Goal: Task Accomplishment & Management: Use online tool/utility

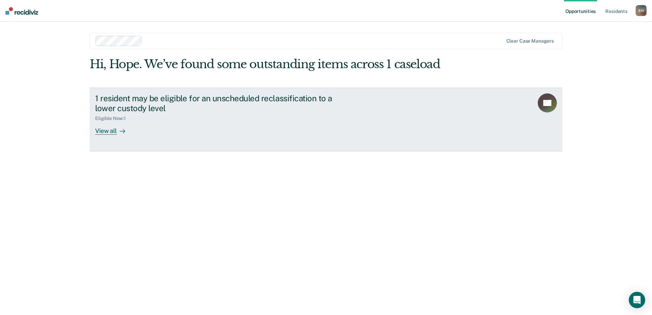
click at [109, 134] on div "View all" at bounding box center [114, 127] width 38 height 13
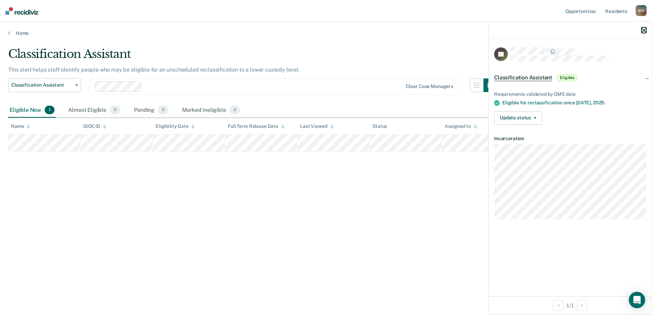
click at [644, 32] on icon "button" at bounding box center [643, 30] width 5 height 5
click at [538, 117] on button "Update status" at bounding box center [518, 118] width 48 height 14
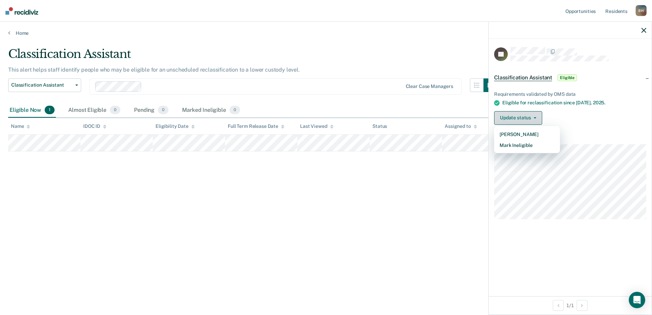
click at [538, 117] on button "Update status" at bounding box center [518, 118] width 48 height 14
click at [371, 219] on div "Classification Assistant This alert helps staff identify people who may be elig…" at bounding box center [325, 155] width 635 height 217
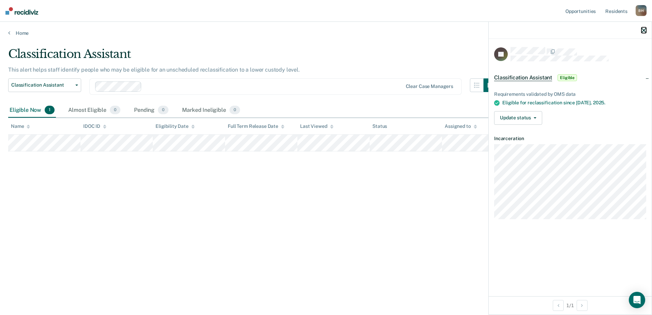
click at [646, 32] on icon "button" at bounding box center [643, 30] width 5 height 5
